Goal: Task Accomplishment & Management: Manage account settings

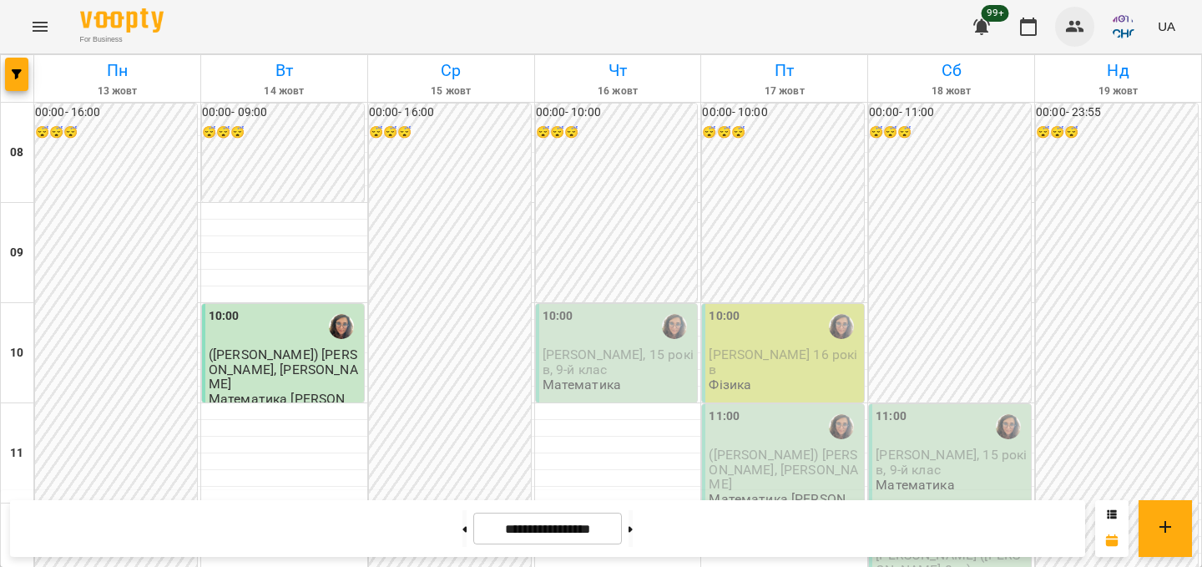
click at [1080, 21] on icon "button" at bounding box center [1075, 27] width 20 height 20
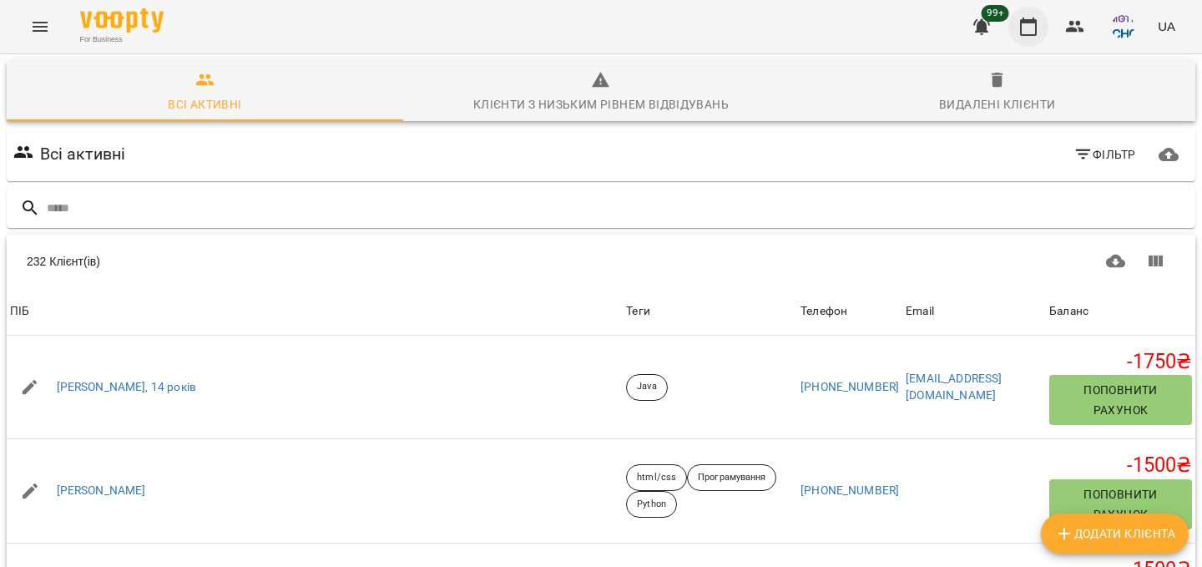
click at [1024, 19] on icon "button" at bounding box center [1028, 27] width 17 height 18
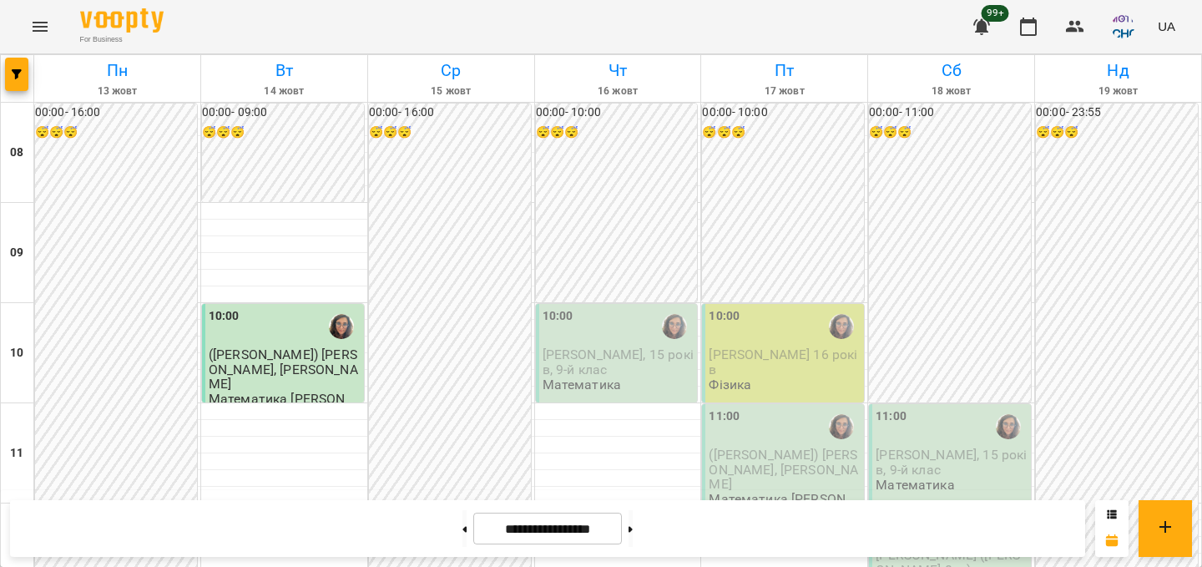
scroll to position [736, 0]
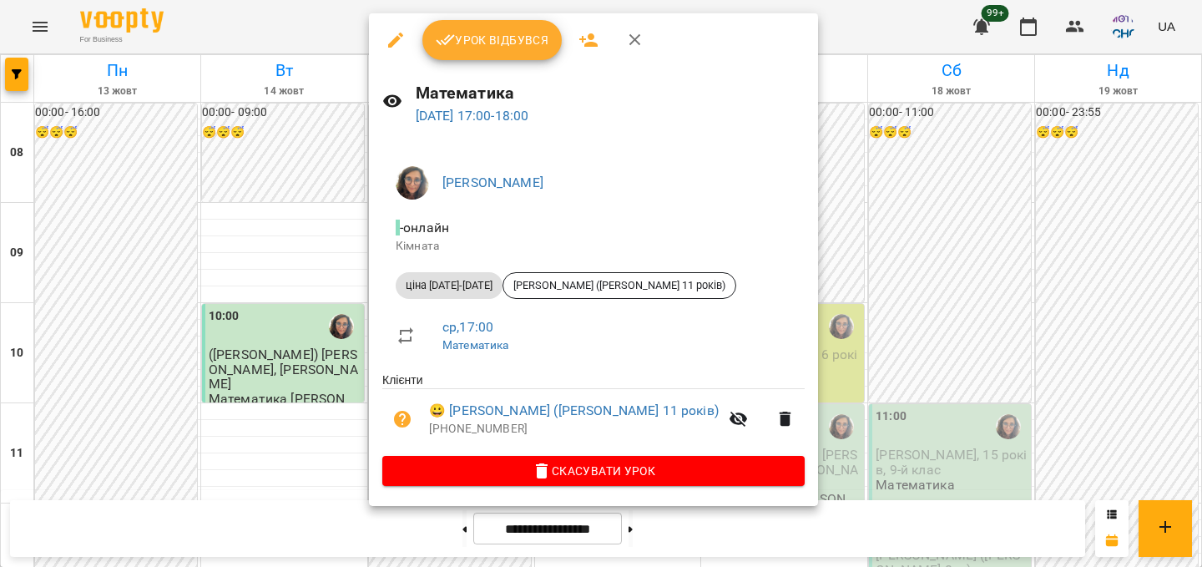
click at [508, 47] on span "Урок відбувся" at bounding box center [493, 40] width 114 height 20
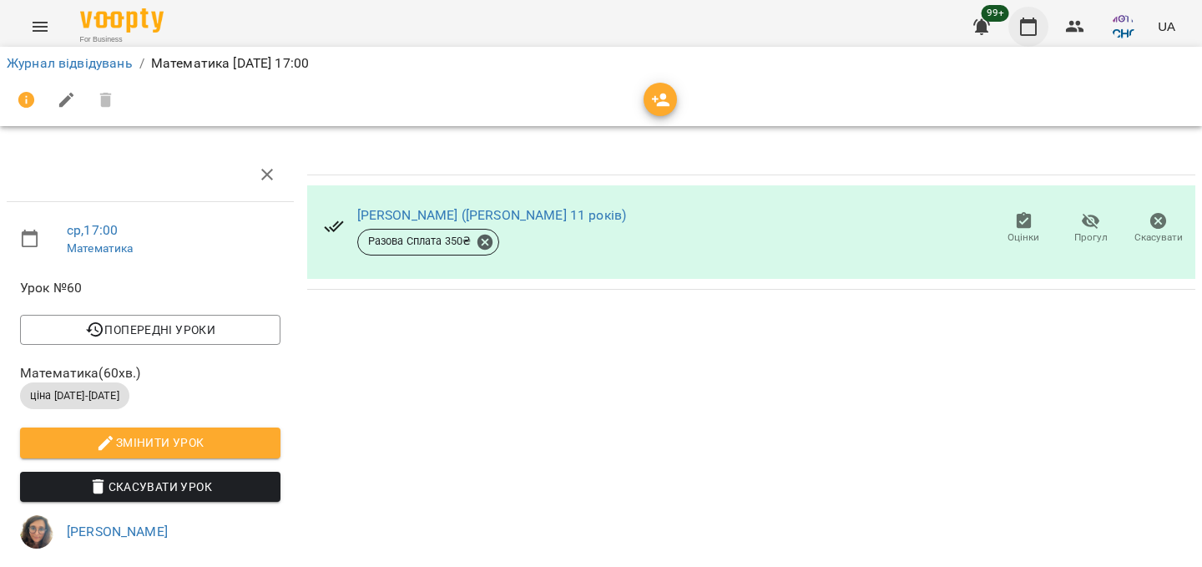
click at [1027, 27] on icon "button" at bounding box center [1029, 27] width 20 height 20
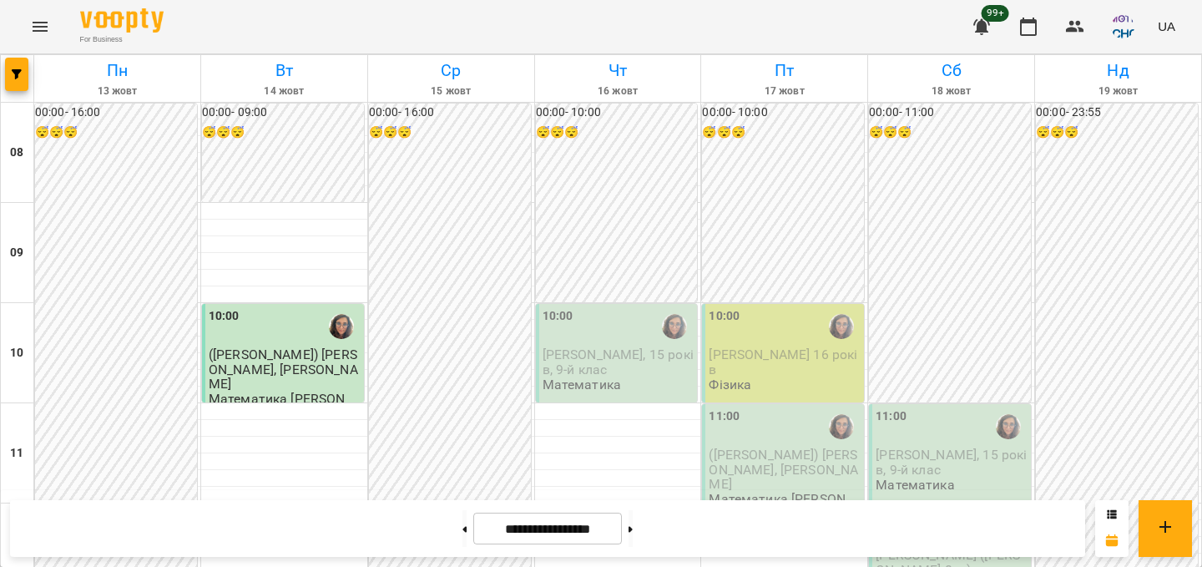
scroll to position [800, 0]
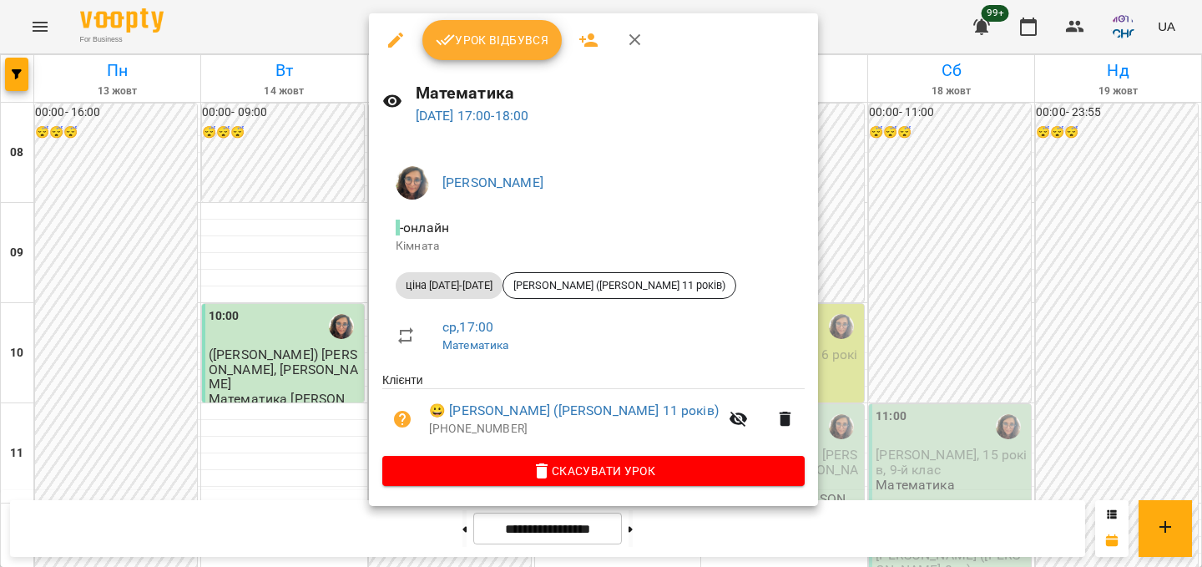
click at [508, 41] on span "Урок відбувся" at bounding box center [493, 40] width 114 height 20
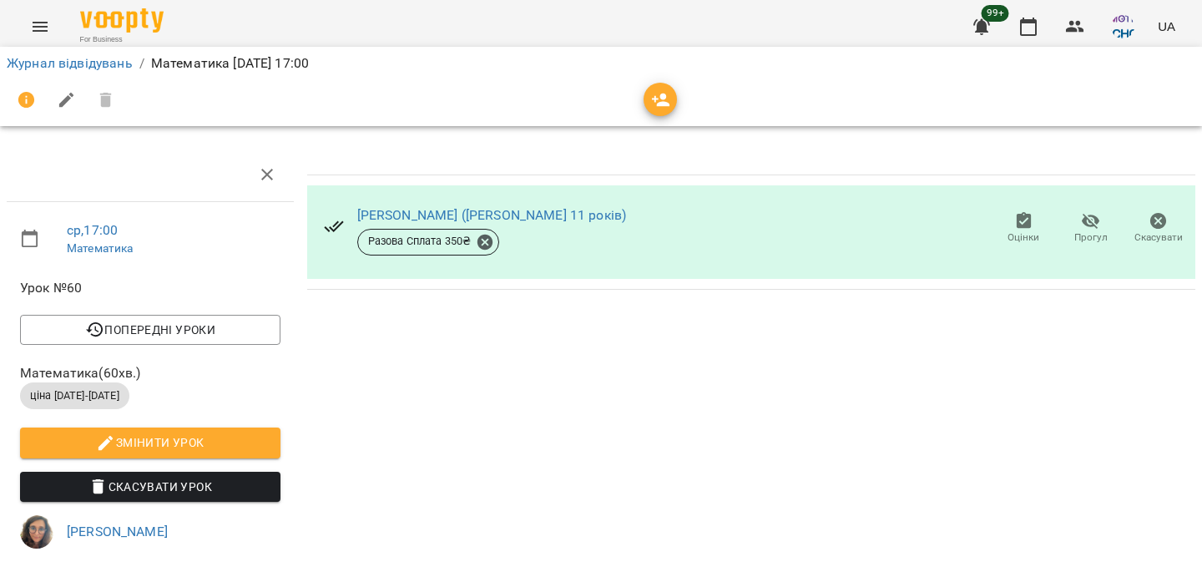
click at [715, 277] on div at bounding box center [751, 275] width 888 height 7
click at [1030, 26] on icon "button" at bounding box center [1029, 27] width 20 height 20
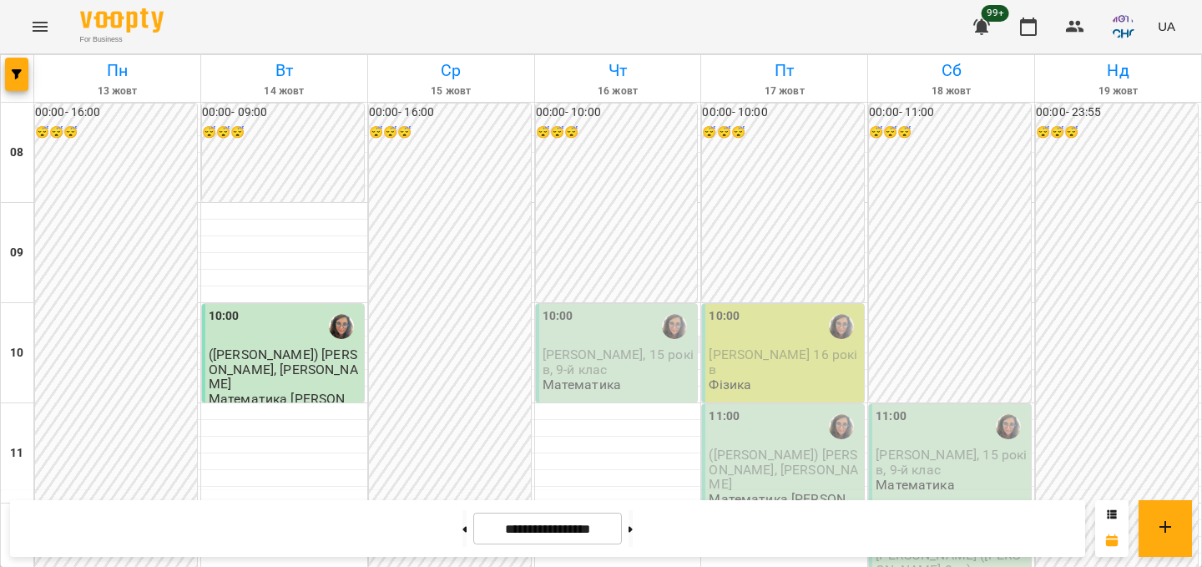
scroll to position [846, 0]
